Goal: Transaction & Acquisition: Book appointment/travel/reservation

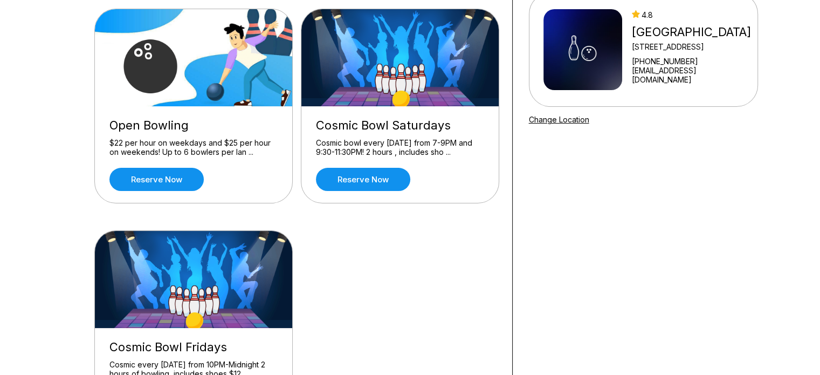
scroll to position [162, 0]
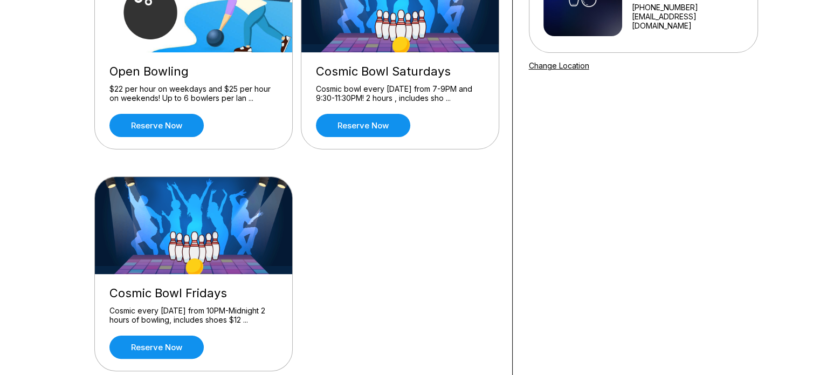
click at [140, 84] on div "$22 per hour on weekdays and $25 per hour on weekends! Up to 6 bowlers per lan …" at bounding box center [193, 93] width 168 height 19
click at [168, 128] on link "Reserve now" at bounding box center [156, 125] width 94 height 23
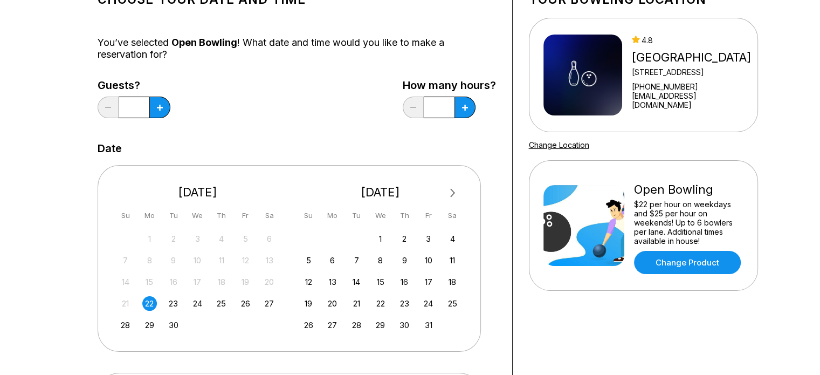
scroll to position [108, 0]
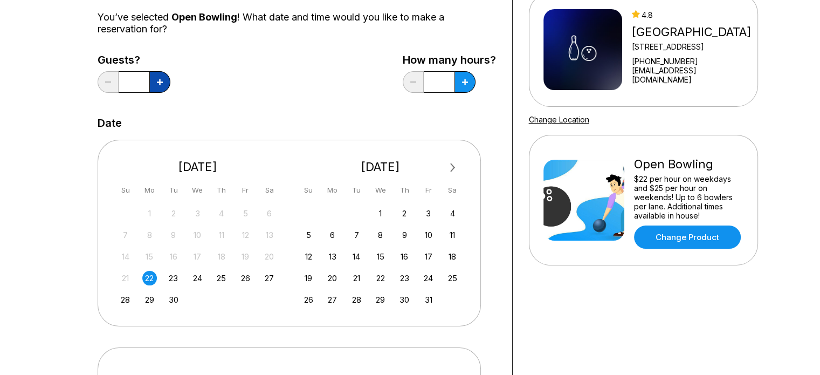
click at [160, 79] on icon at bounding box center [160, 82] width 6 height 6
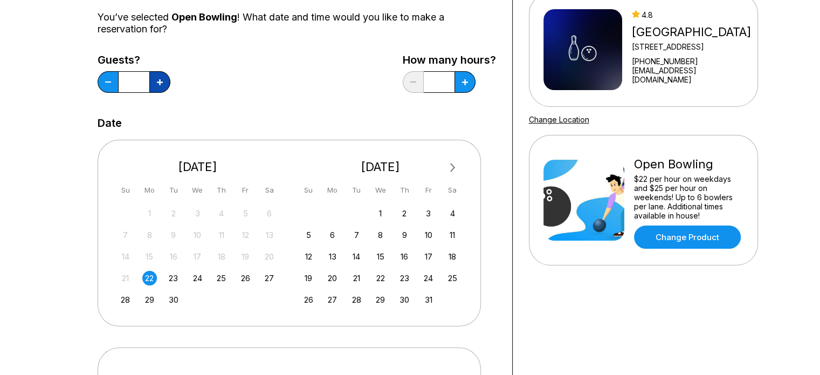
click at [160, 79] on icon at bounding box center [160, 82] width 6 height 6
click at [110, 85] on button at bounding box center [108, 82] width 21 height 22
type input "*"
